Goal: Task Accomplishment & Management: Use online tool/utility

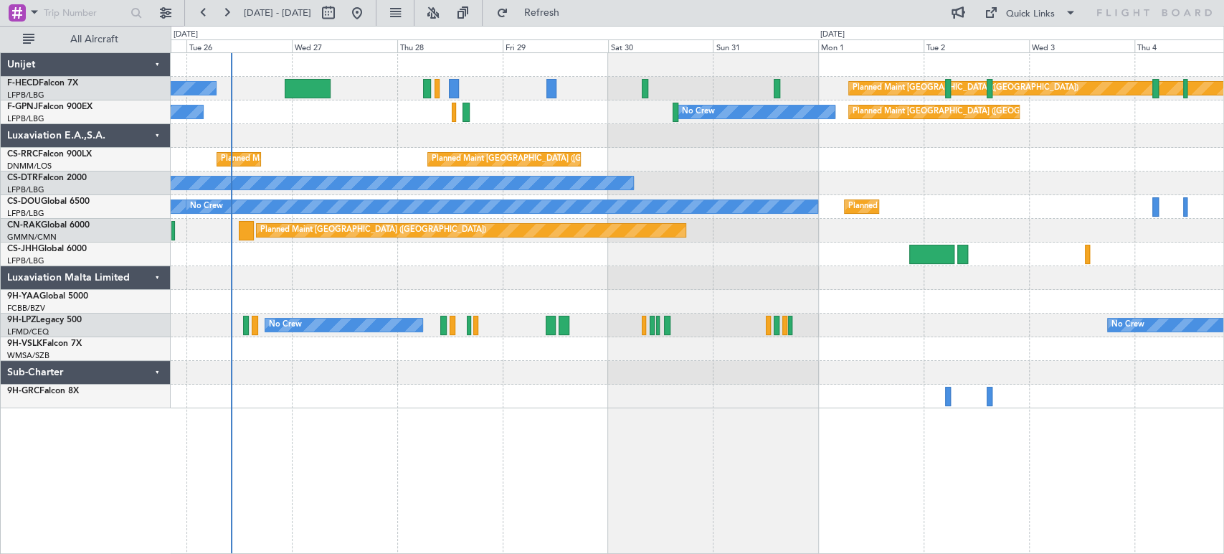
click at [354, 172] on div "No Crew Planned Maint [GEOGRAPHIC_DATA] ([GEOGRAPHIC_DATA]) No Crew Planned Mai…" at bounding box center [697, 230] width 1053 height 355
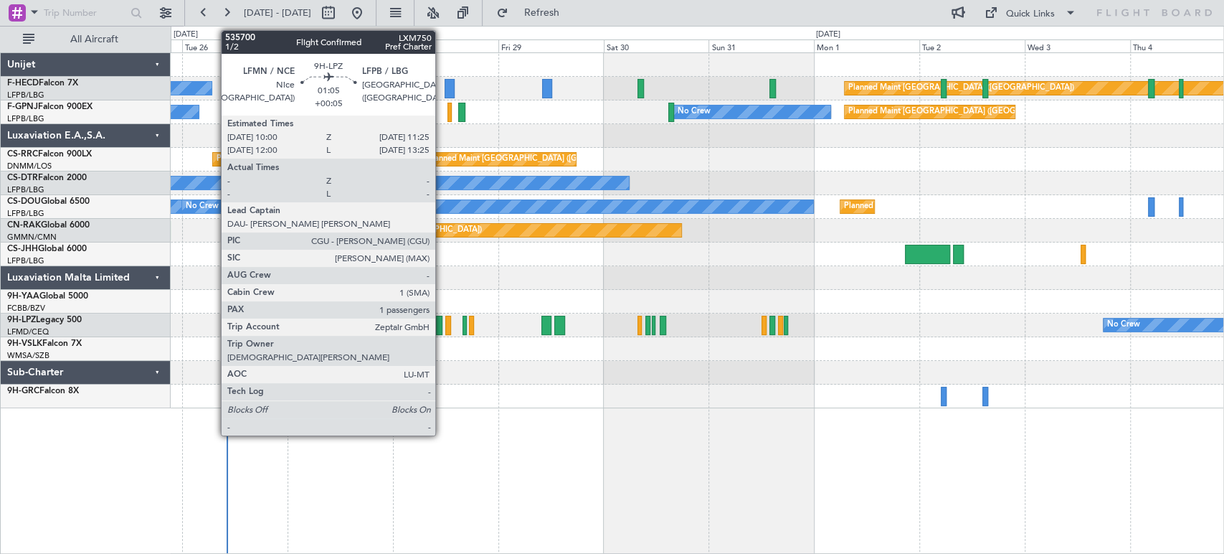
click at [442, 323] on div at bounding box center [439, 325] width 6 height 19
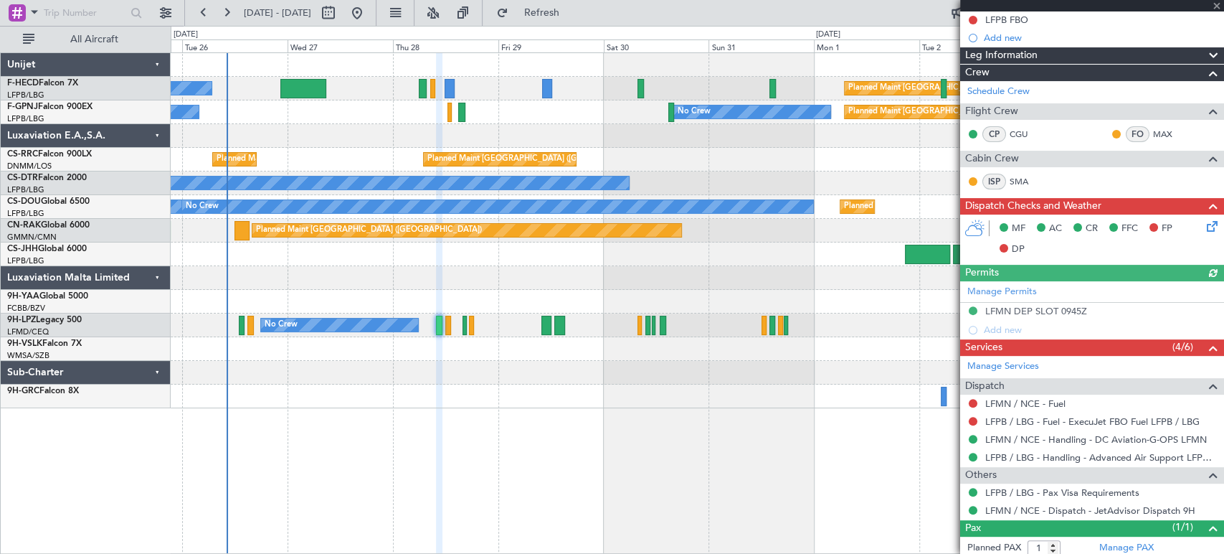
scroll to position [218, 0]
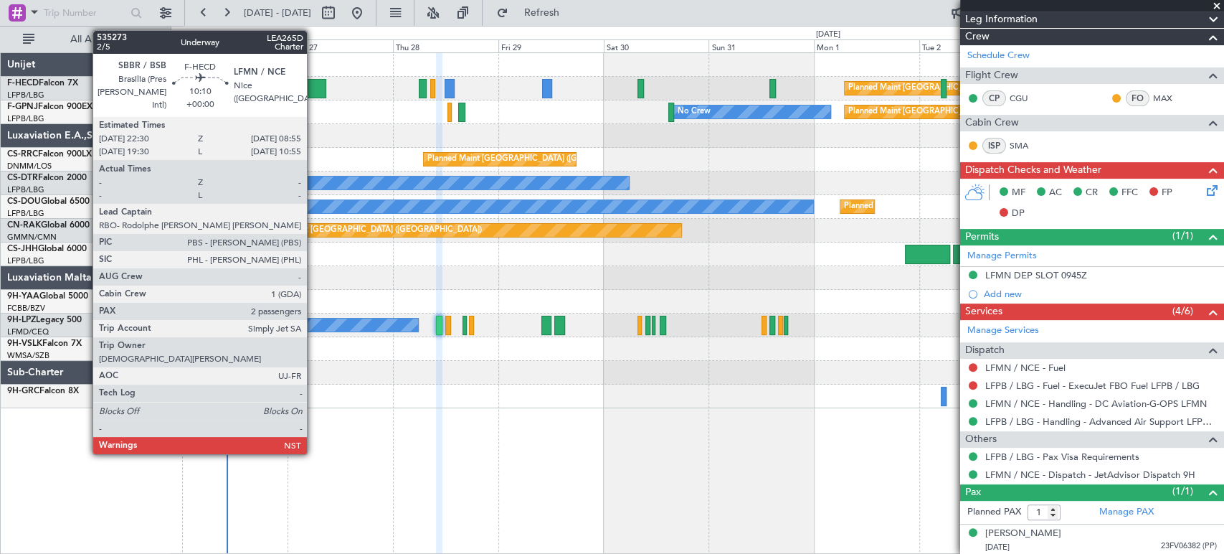
click at [310, 90] on div at bounding box center [303, 88] width 46 height 19
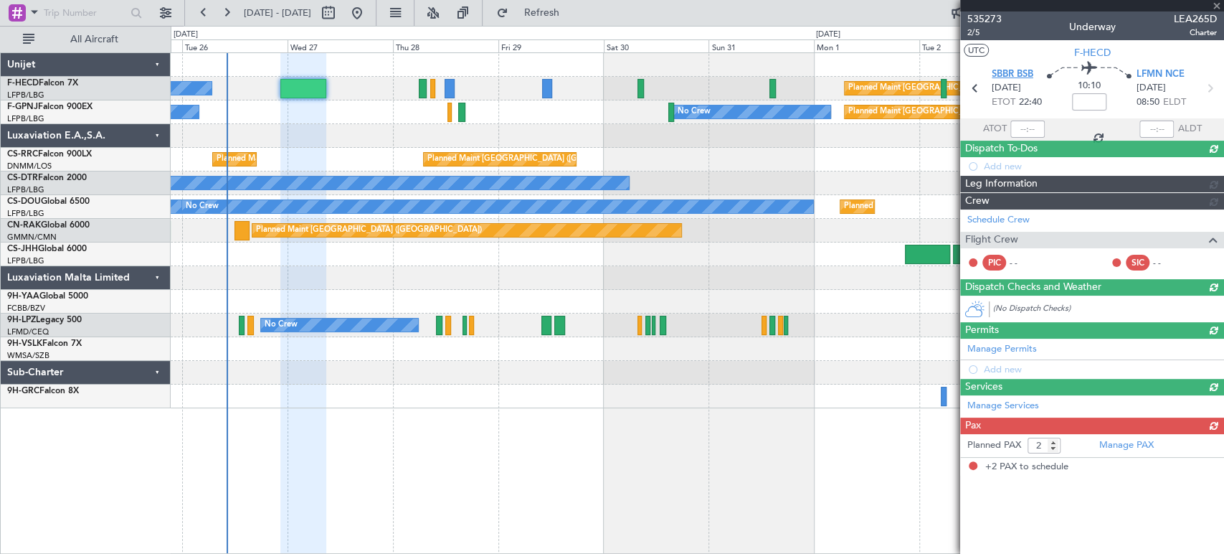
scroll to position [0, 0]
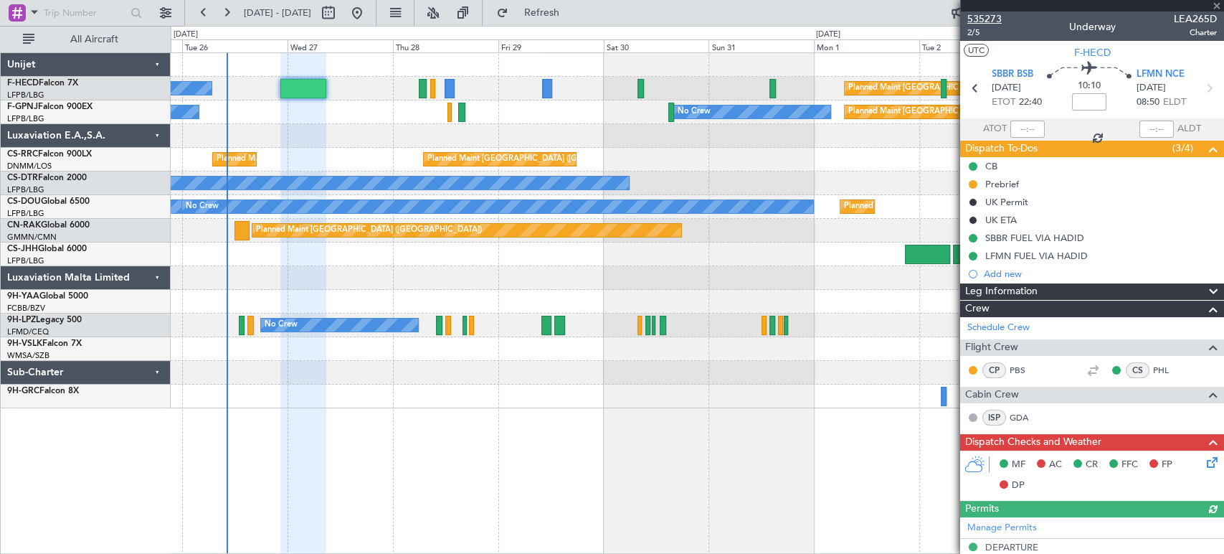
click at [987, 19] on span "535273" at bounding box center [985, 18] width 34 height 15
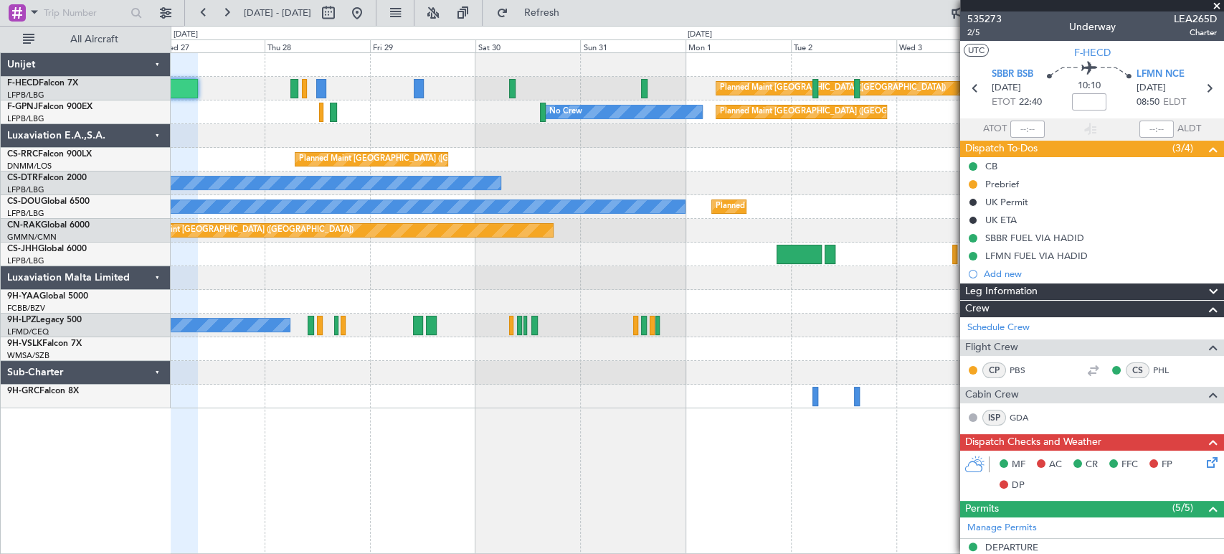
click at [450, 135] on div at bounding box center [697, 136] width 1053 height 24
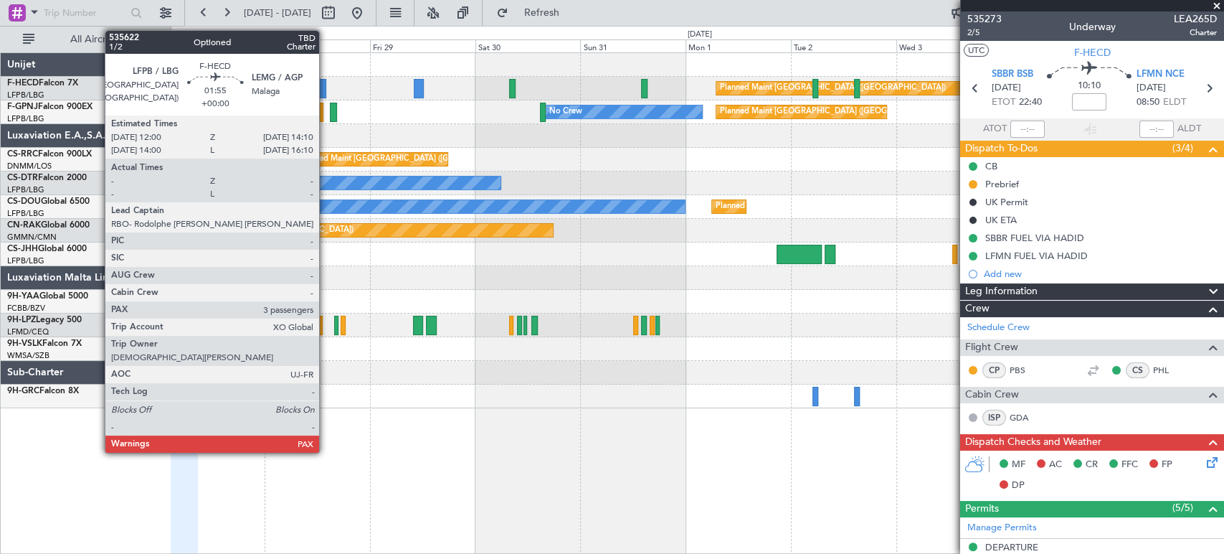
click at [326, 88] on div at bounding box center [321, 88] width 10 height 19
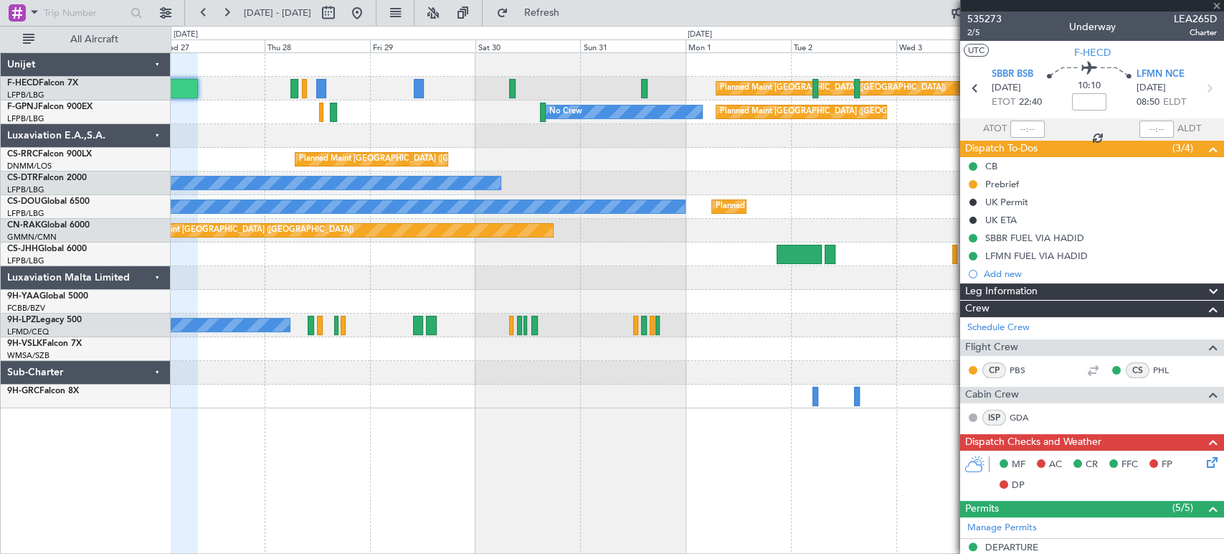
type input "3"
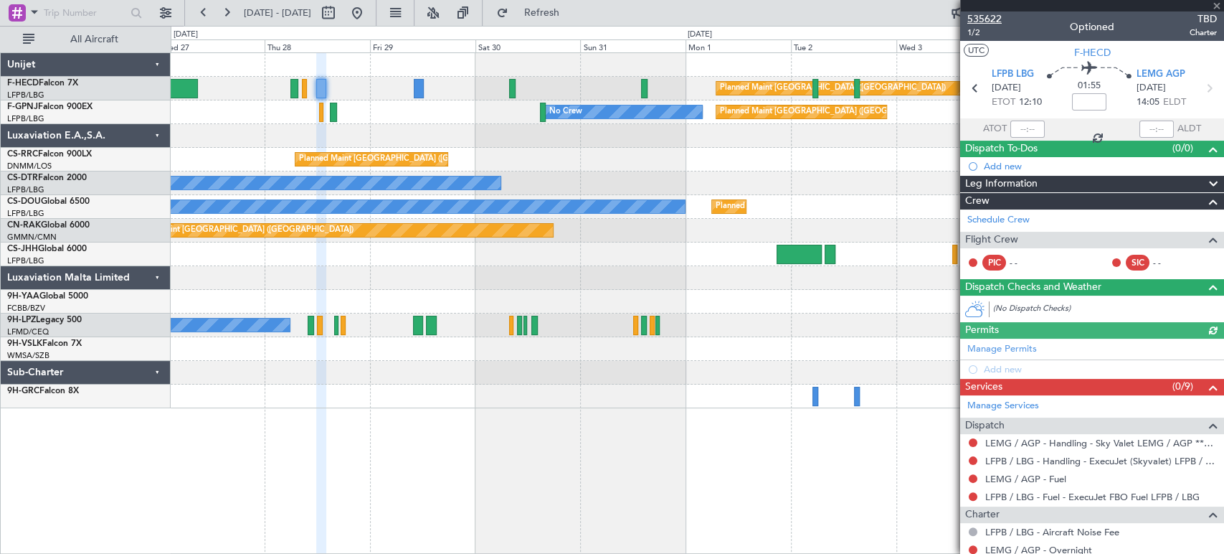
click at [983, 18] on span "535622" at bounding box center [985, 18] width 34 height 15
click at [598, 151] on div "Planned Maint [GEOGRAPHIC_DATA] ([GEOGRAPHIC_DATA]) Planned Maint [GEOGRAPHIC_D…" at bounding box center [697, 160] width 1053 height 24
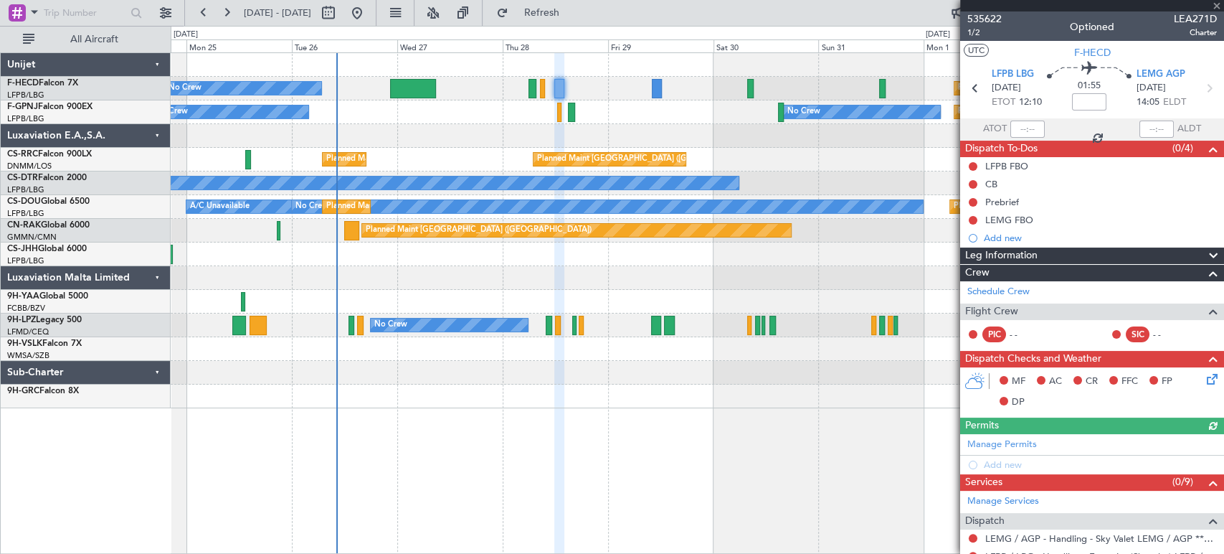
click at [245, 180] on div "Planned Maint [GEOGRAPHIC_DATA] ([GEOGRAPHIC_DATA]) No Crew Planned Maint [GEOG…" at bounding box center [697, 230] width 1053 height 355
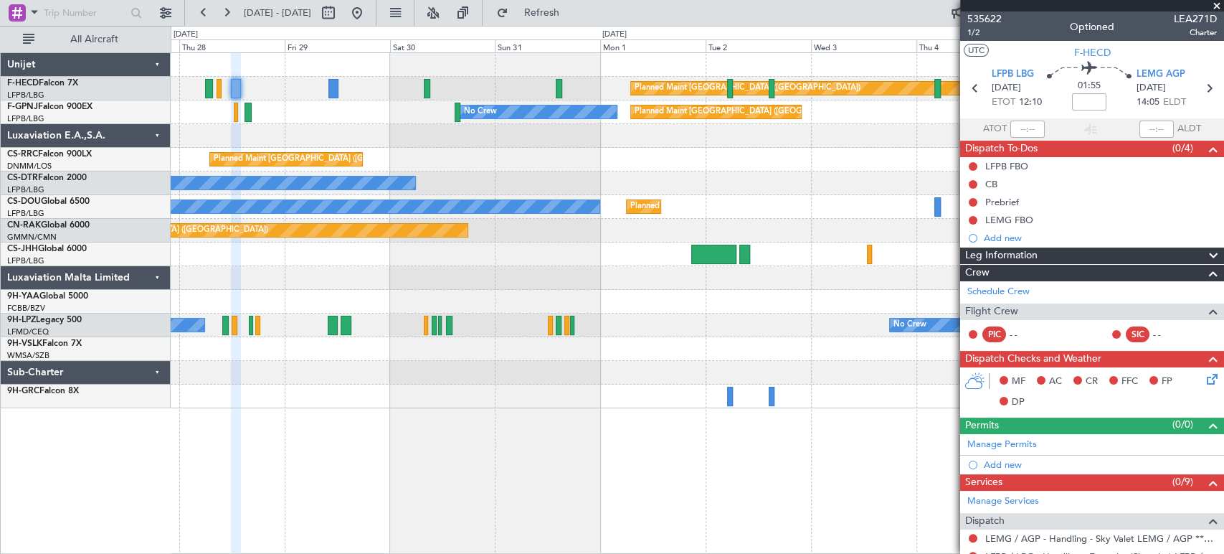
click at [419, 170] on div "Planned Maint [GEOGRAPHIC_DATA] ([GEOGRAPHIC_DATA]) Planned Maint [GEOGRAPHIC_D…" at bounding box center [697, 160] width 1053 height 24
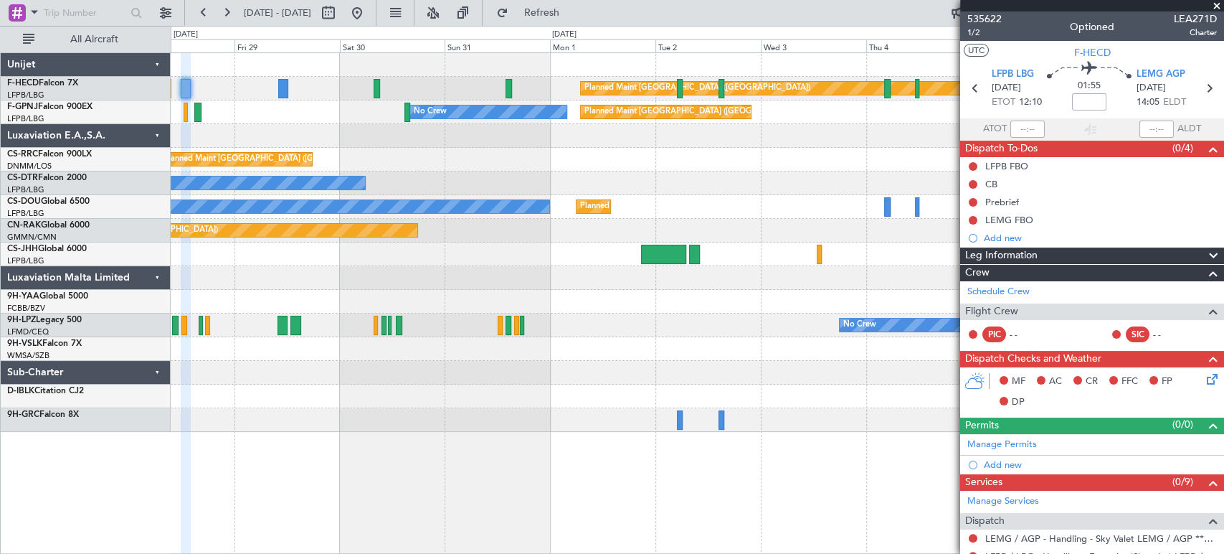
click at [179, 128] on div "Planned Maint [GEOGRAPHIC_DATA] ([GEOGRAPHIC_DATA]) No Crew Planned Maint [GEOG…" at bounding box center [697, 242] width 1053 height 379
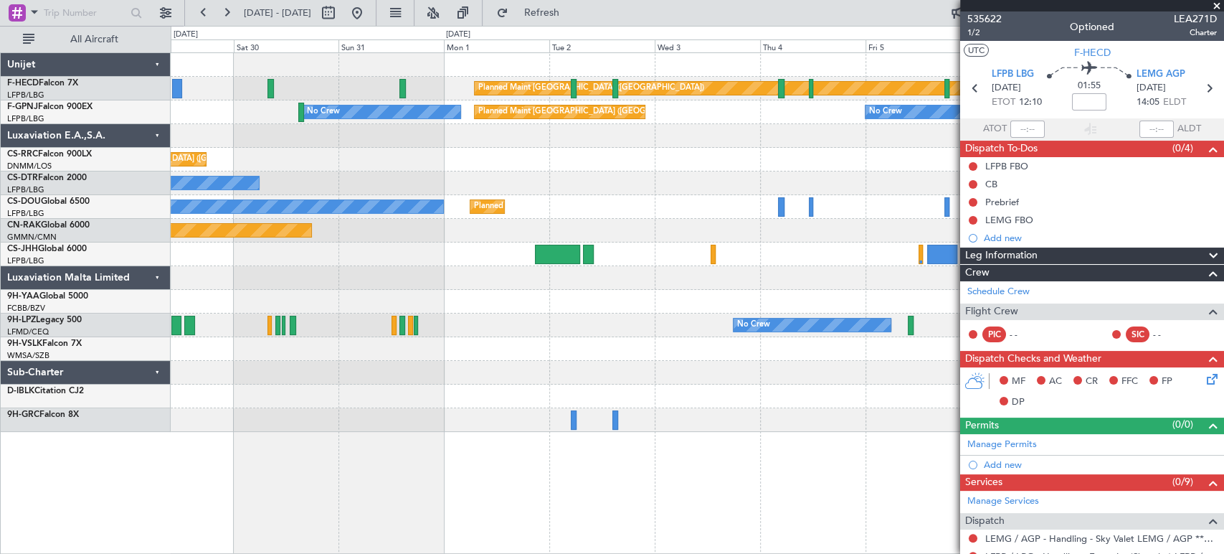
click at [188, 139] on div at bounding box center [697, 136] width 1053 height 24
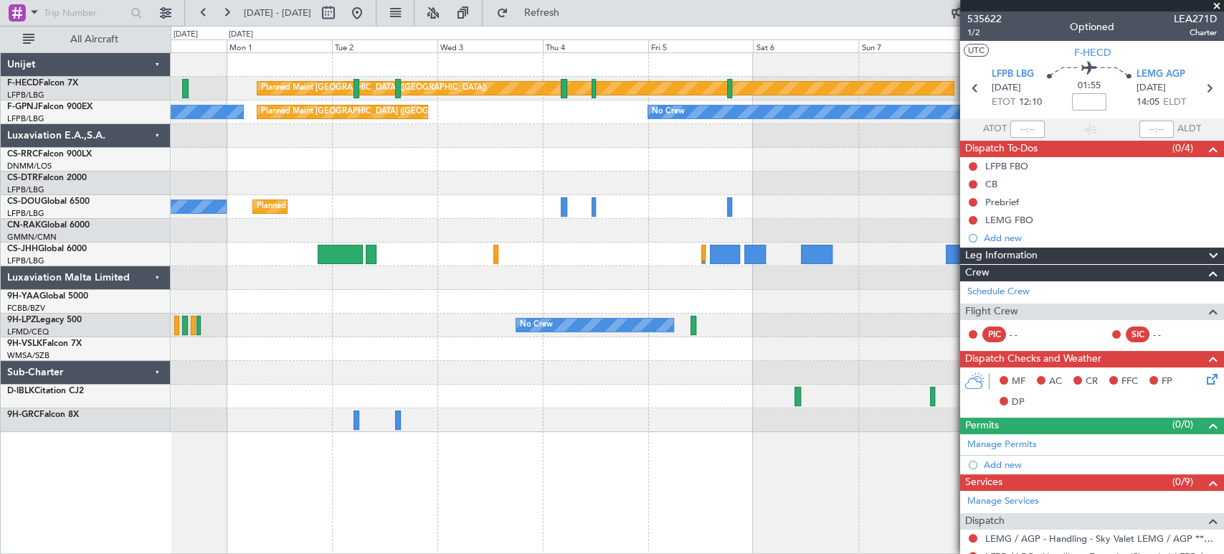
click at [309, 123] on div "Planned Maint [GEOGRAPHIC_DATA] ([GEOGRAPHIC_DATA]) Planned Maint [GEOGRAPHIC_D…" at bounding box center [697, 242] width 1053 height 379
click at [446, 131] on div "Planned Maint [GEOGRAPHIC_DATA] ([GEOGRAPHIC_DATA]) Planned Maint [GEOGRAPHIC_D…" at bounding box center [697, 242] width 1053 height 379
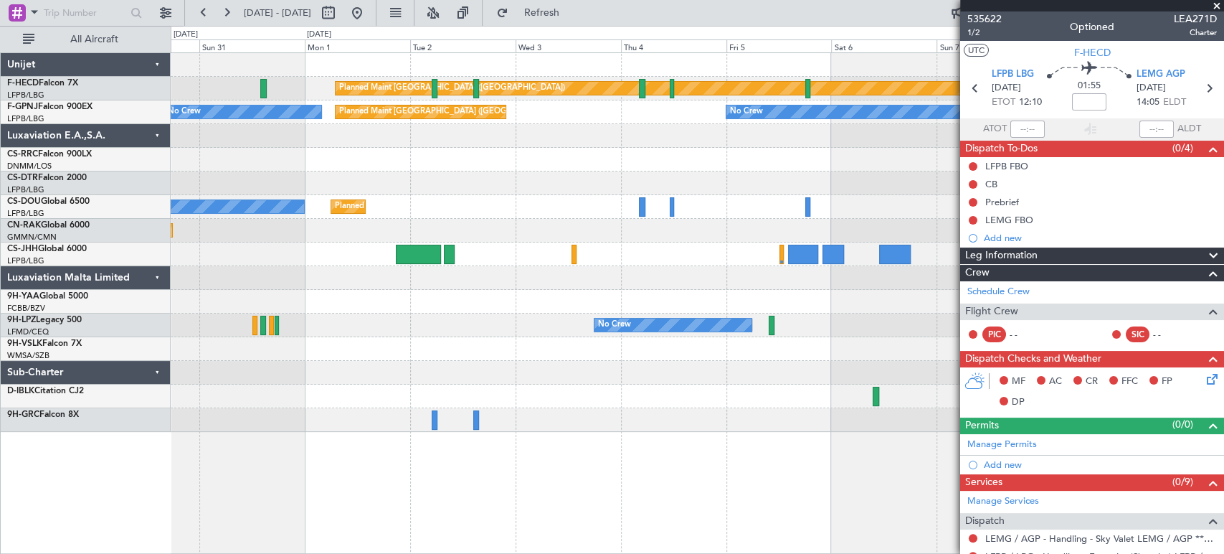
click at [524, 126] on div "Planned Maint [GEOGRAPHIC_DATA] ([GEOGRAPHIC_DATA]) Planned Maint [GEOGRAPHIC_D…" at bounding box center [697, 242] width 1053 height 379
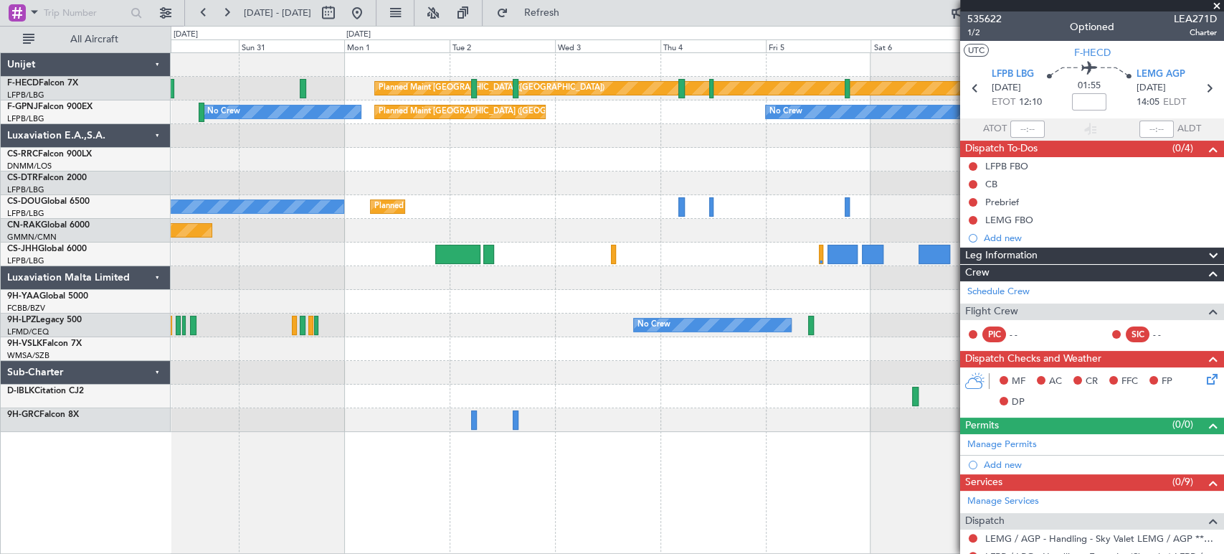
click at [598, 138] on div at bounding box center [697, 136] width 1053 height 24
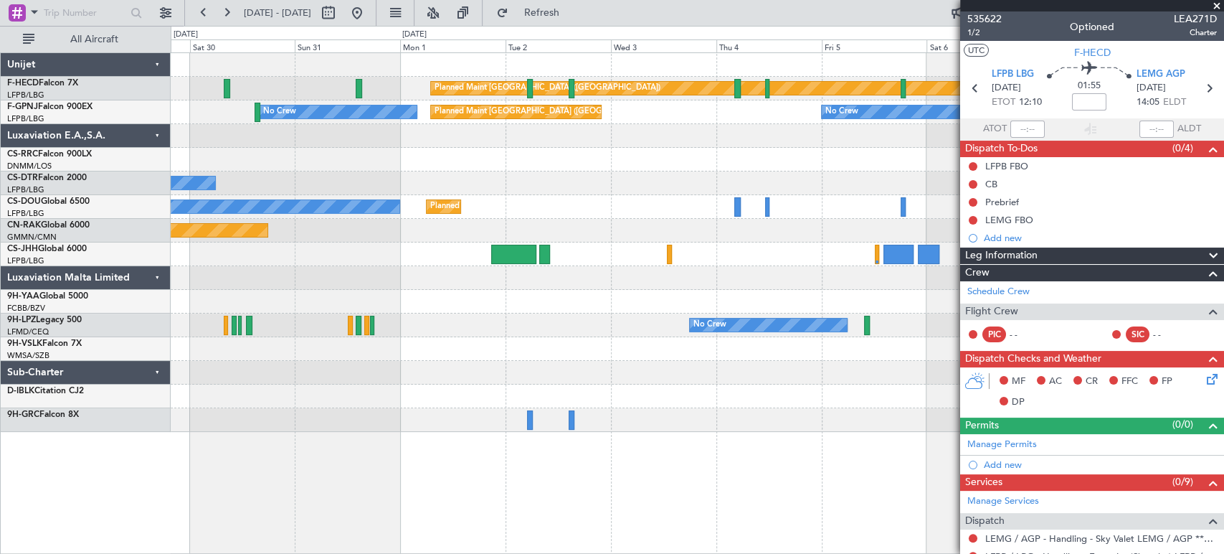
click at [358, 153] on div "Planned Maint [GEOGRAPHIC_DATA] ([GEOGRAPHIC_DATA]) Planned Maint [GEOGRAPHIC_D…" at bounding box center [697, 242] width 1053 height 379
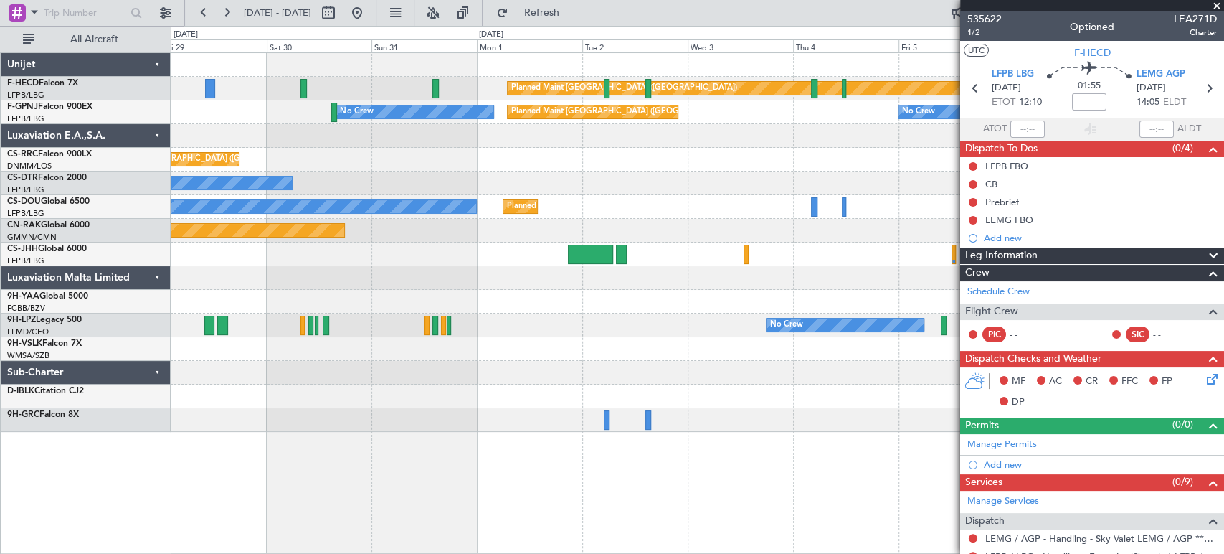
click at [422, 125] on div "Planned Maint [GEOGRAPHIC_DATA] ([GEOGRAPHIC_DATA]) Planned Maint [GEOGRAPHIC_D…" at bounding box center [697, 242] width 1053 height 379
click at [167, 4] on button at bounding box center [165, 12] width 23 height 23
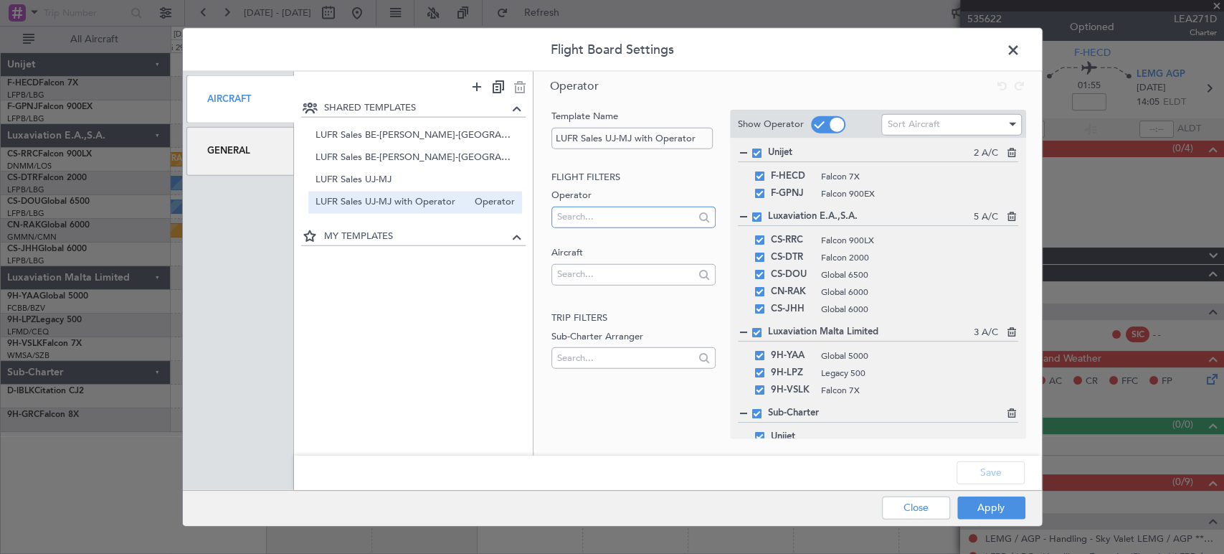
click at [599, 221] on input "text" at bounding box center [625, 217] width 137 height 22
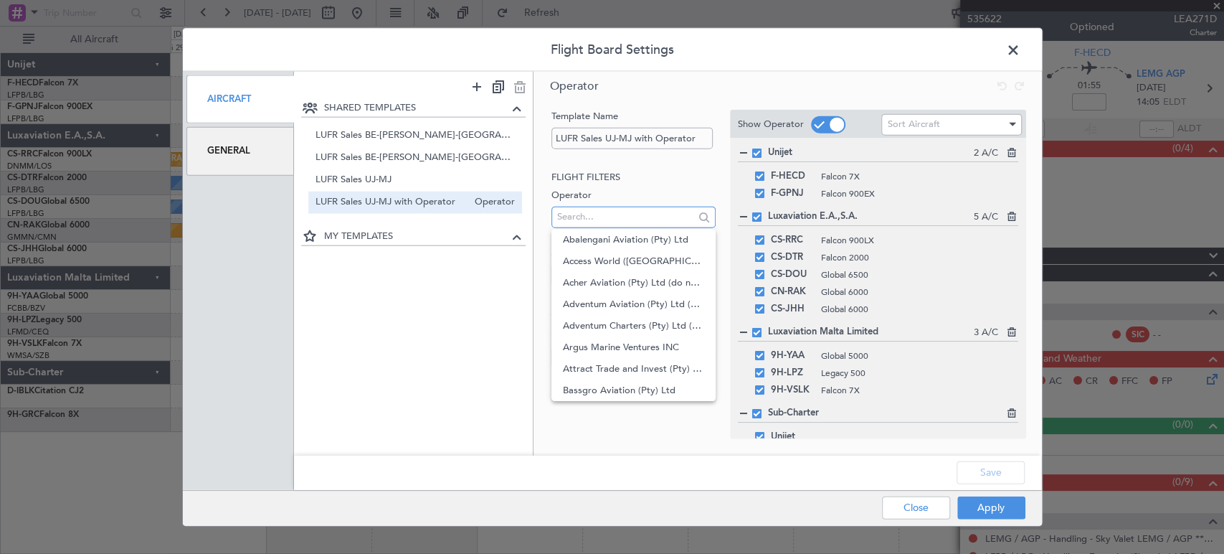
click at [592, 224] on input "text" at bounding box center [625, 217] width 137 height 22
click at [600, 189] on label "Operator" at bounding box center [634, 196] width 164 height 14
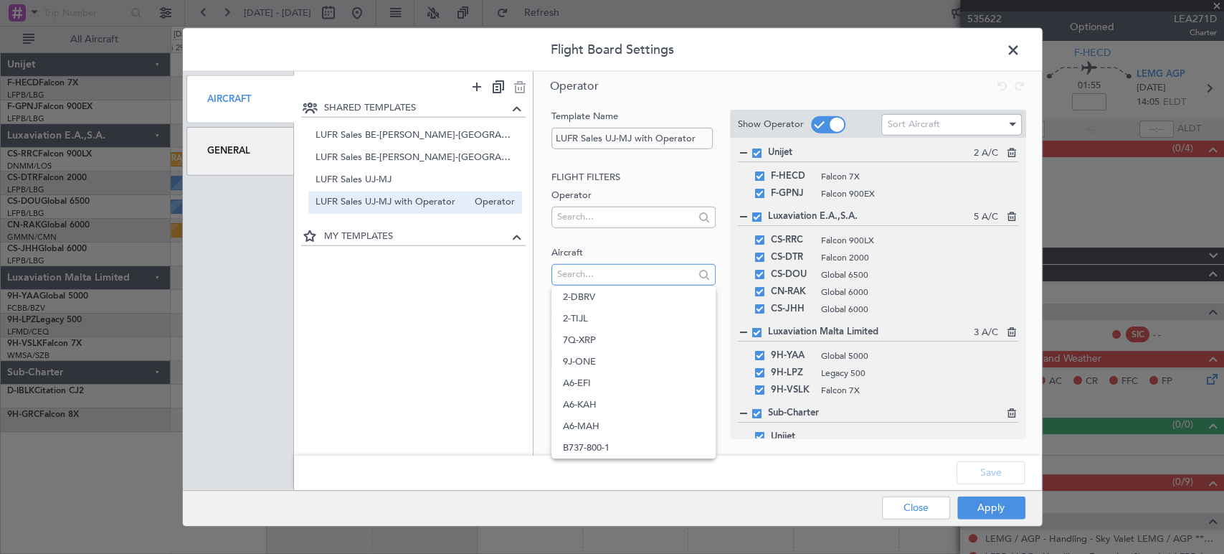
click at [582, 274] on input "text" at bounding box center [625, 274] width 137 height 22
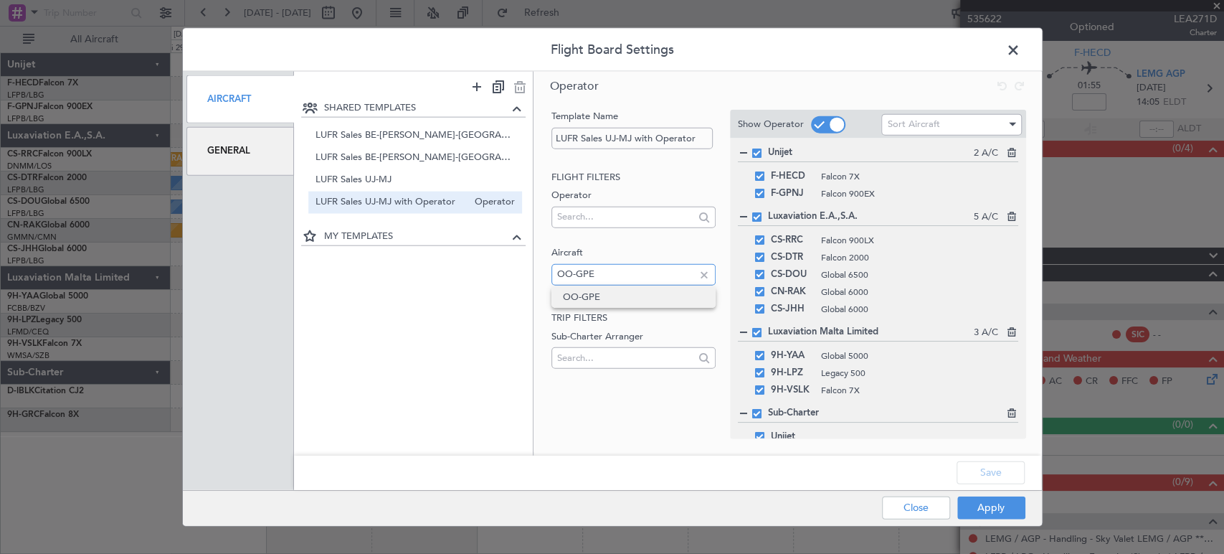
type input "OO-GPE"
click at [635, 292] on span "OO-GPE" at bounding box center [633, 297] width 141 height 22
drag, startPoint x: 999, startPoint y: 509, endPoint x: 904, endPoint y: 464, distance: 104.9
click at [1001, 509] on button "Apply" at bounding box center [991, 507] width 68 height 23
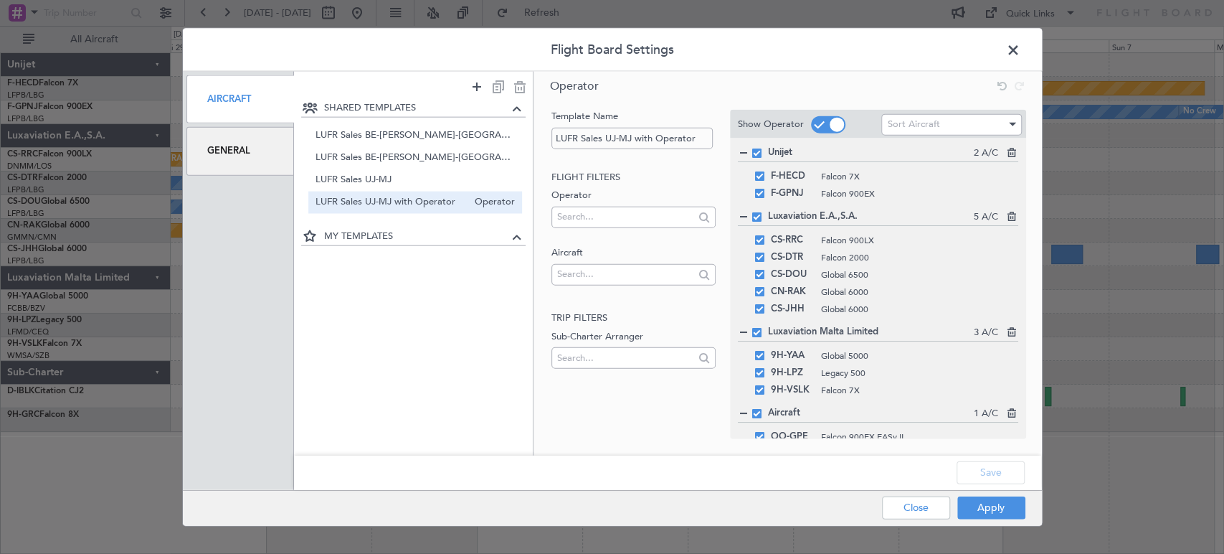
type input "0"
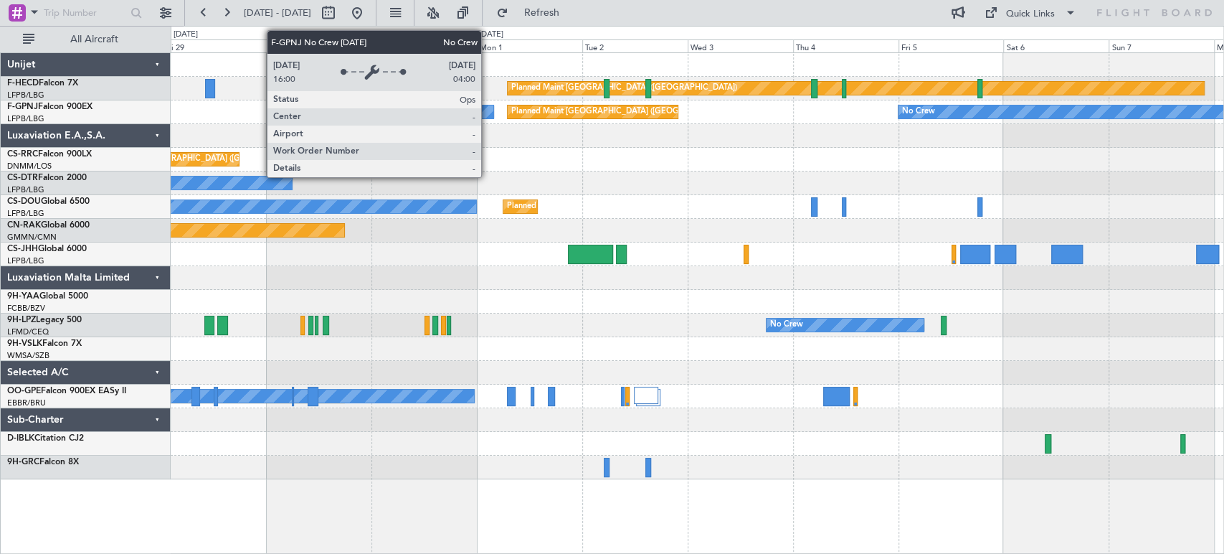
click at [809, 169] on div "Planned Maint [GEOGRAPHIC_DATA] ([GEOGRAPHIC_DATA]) Planned Maint [GEOGRAPHIC_D…" at bounding box center [697, 266] width 1053 height 426
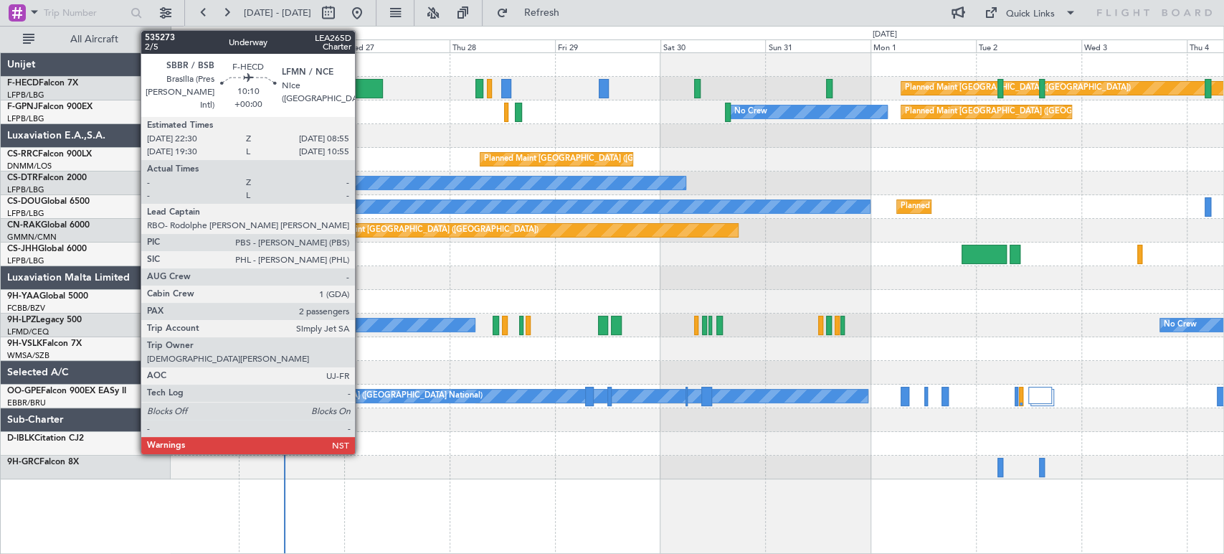
click at [361, 84] on div at bounding box center [360, 88] width 46 height 19
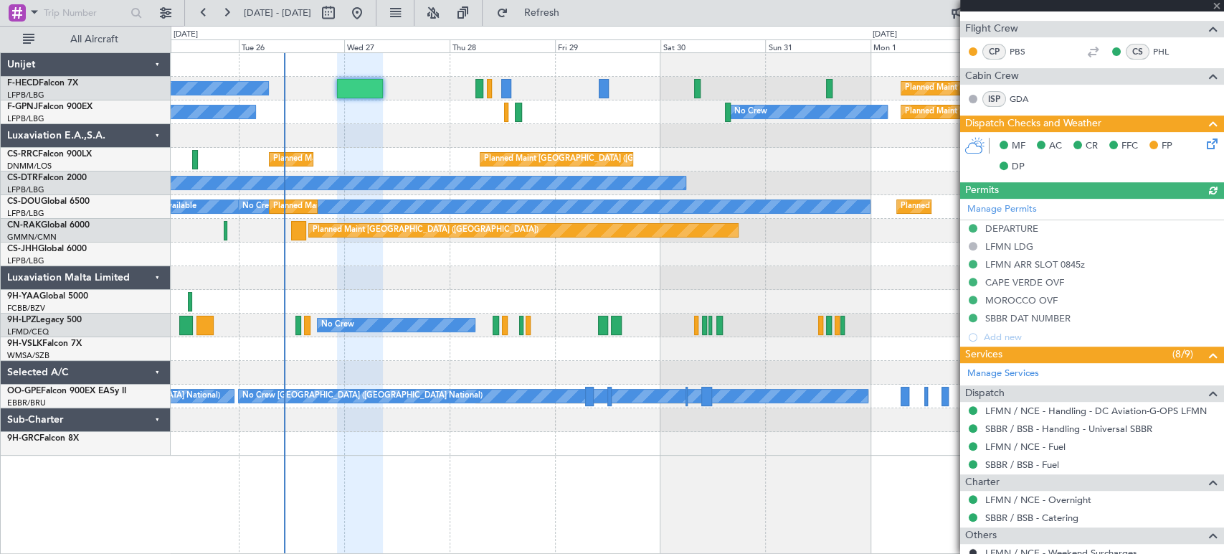
scroll to position [239, 0]
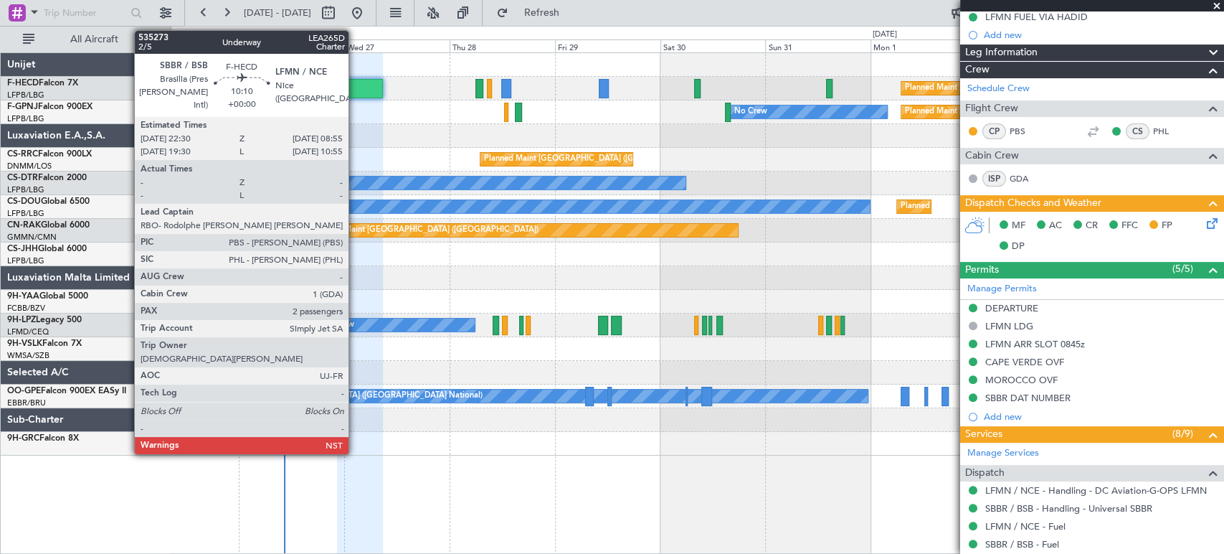
click at [355, 80] on div at bounding box center [360, 88] width 46 height 19
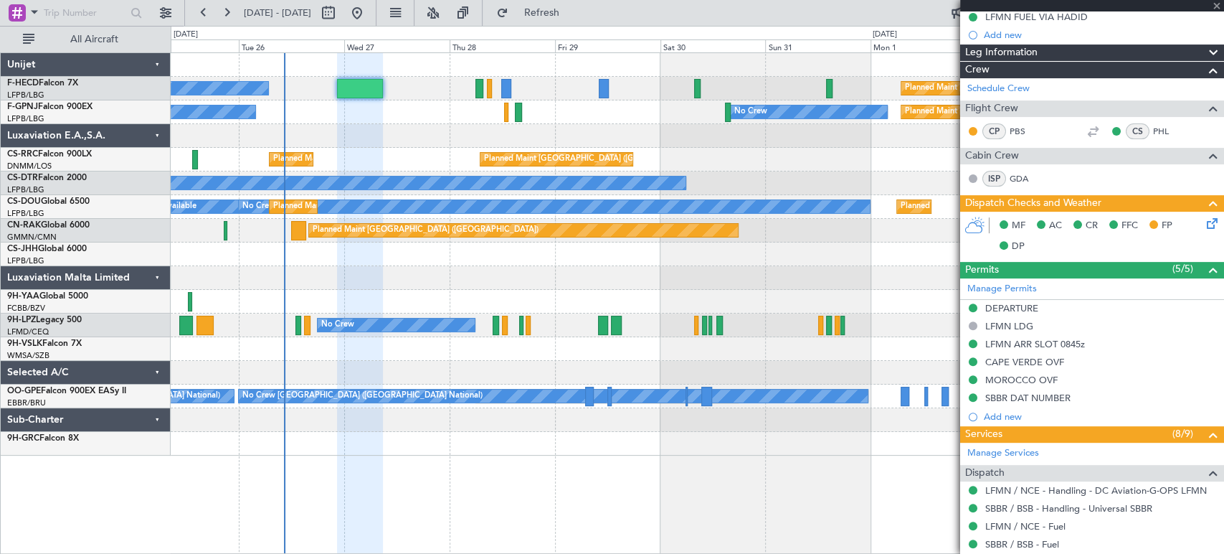
scroll to position [0, 0]
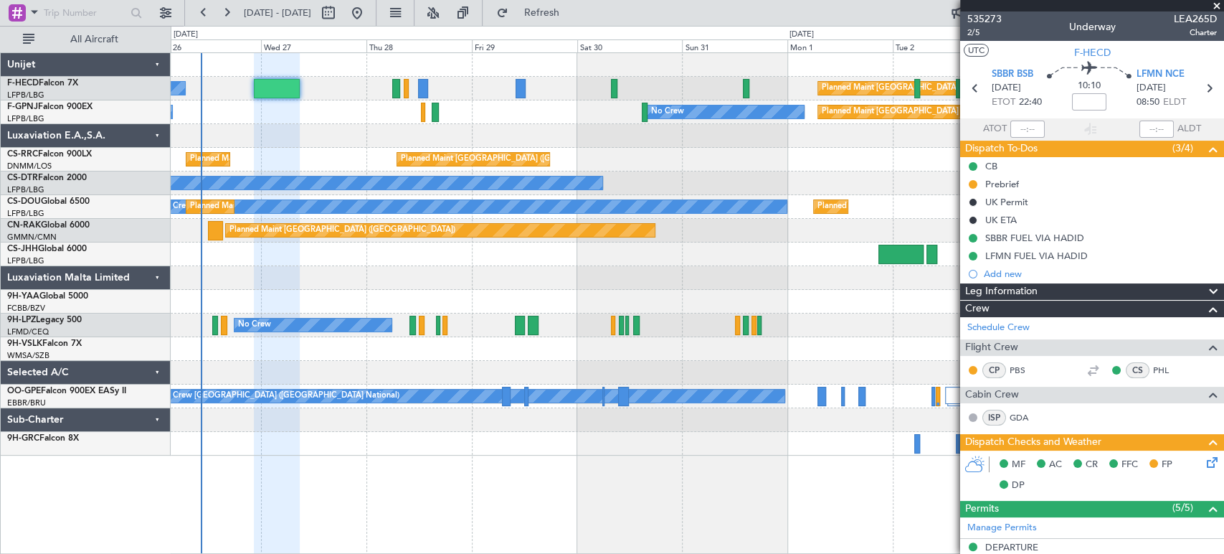
click at [465, 89] on div "Planned Maint [GEOGRAPHIC_DATA] ([GEOGRAPHIC_DATA]) No Crew" at bounding box center [697, 89] width 1053 height 24
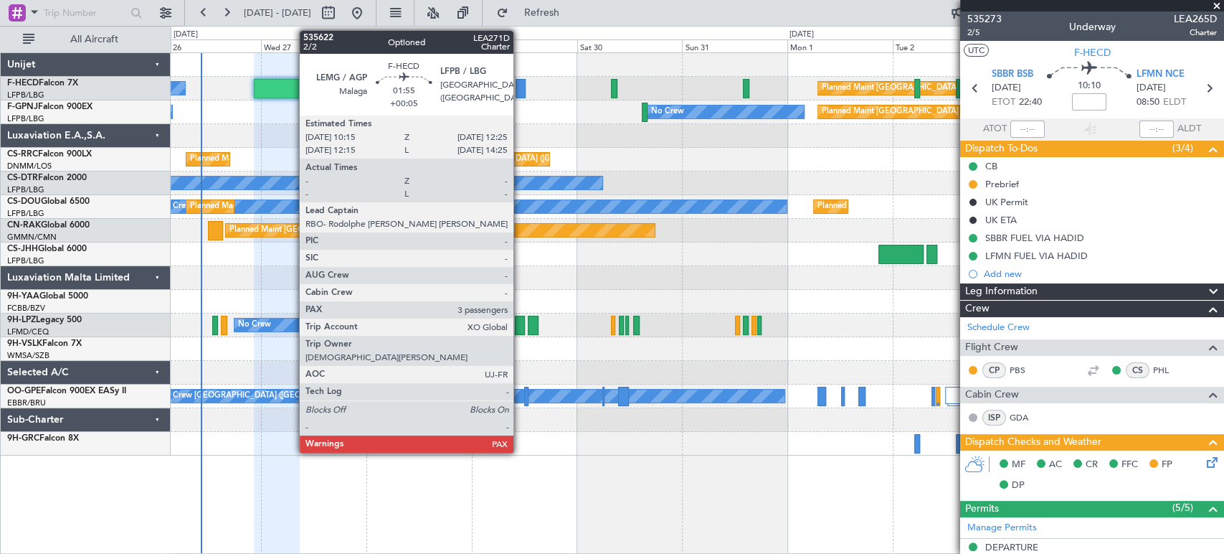
click at [520, 90] on div at bounding box center [521, 88] width 10 height 19
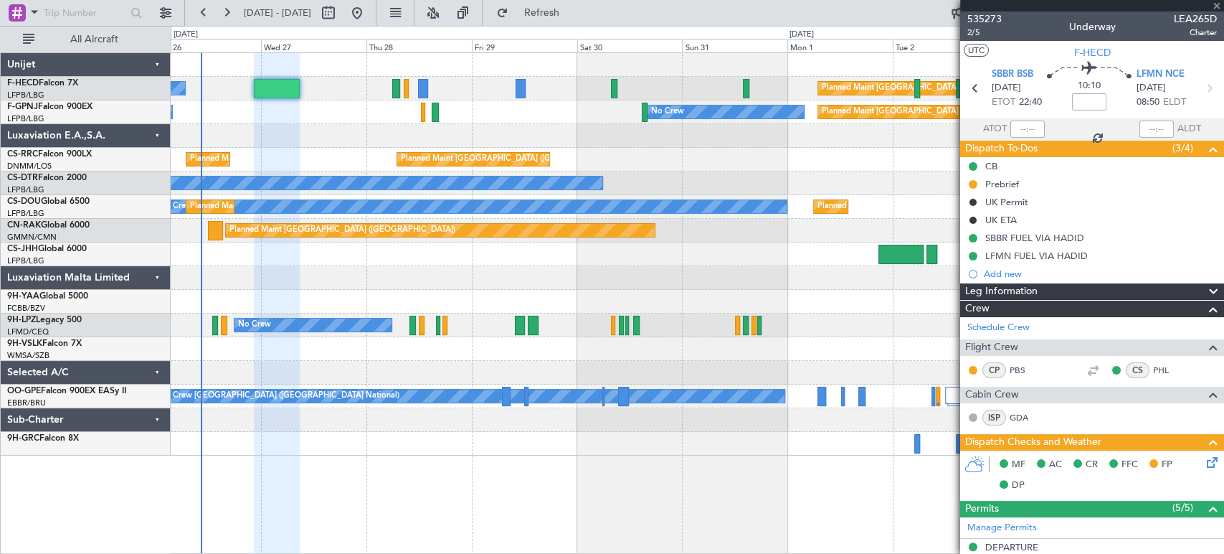
type input "+00:05"
type input "3"
